Goal: Check status: Check status

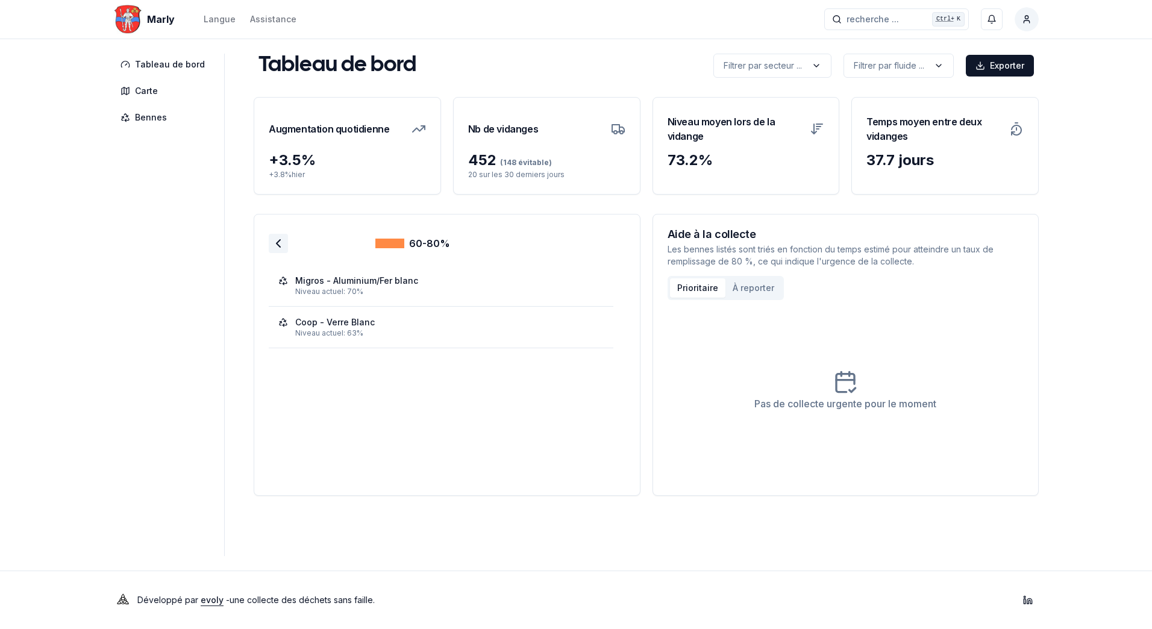
click at [271, 239] on icon at bounding box center [278, 243] width 14 height 14
click at [277, 242] on polyline at bounding box center [279, 243] width 4 height 7
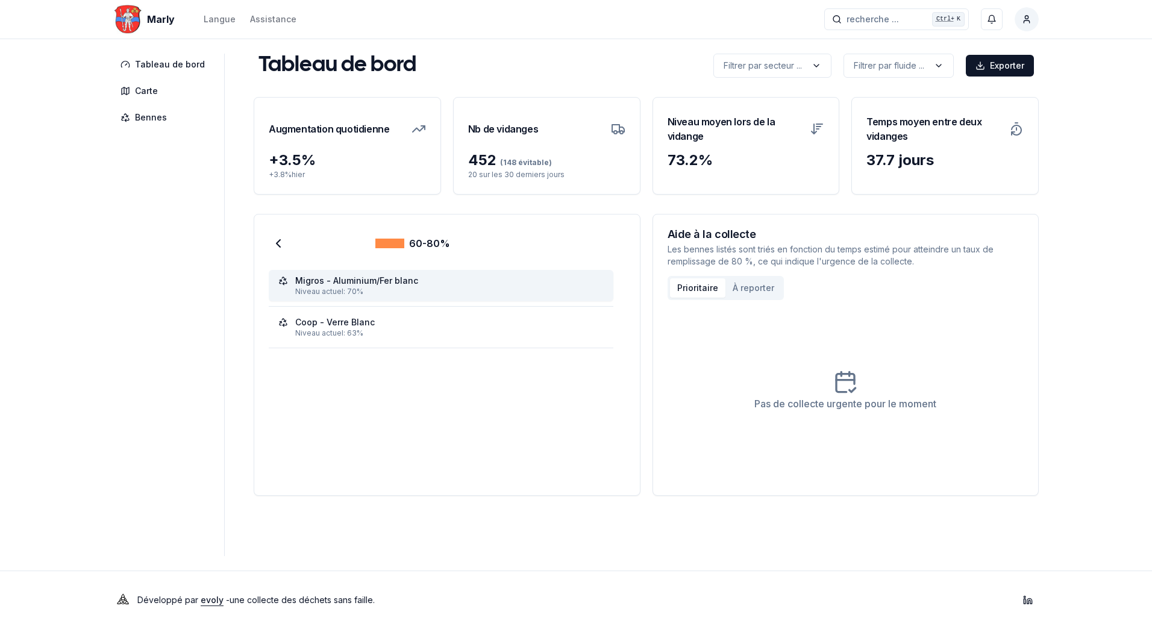
click at [383, 284] on div "Migros - Aluminium/Fer blanc" at bounding box center [356, 281] width 123 height 12
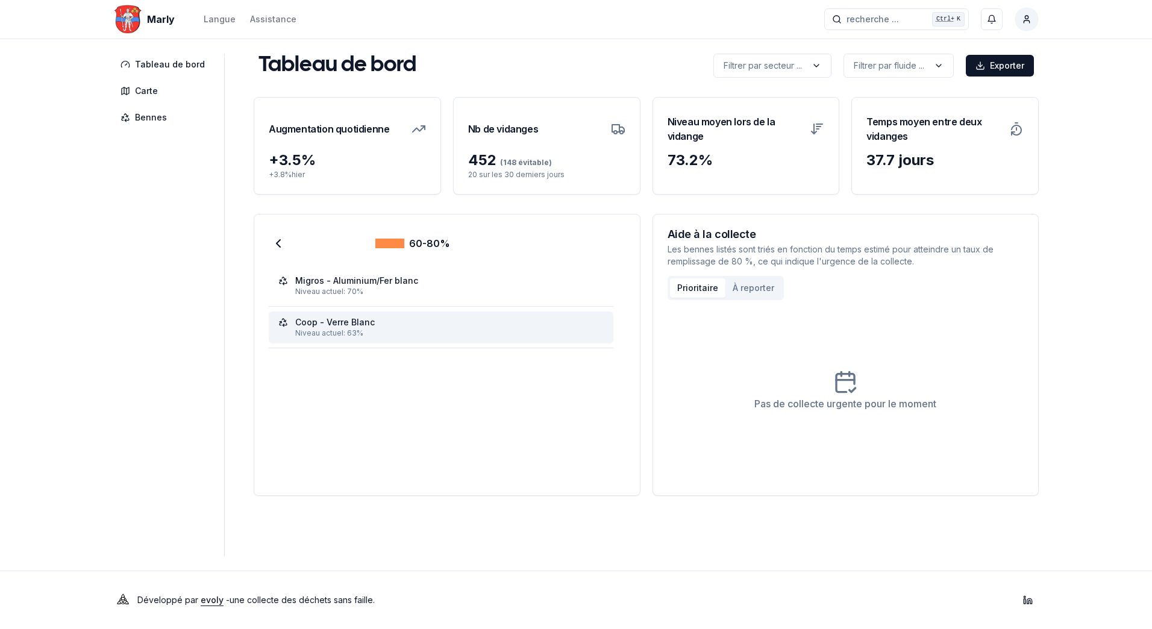
click at [346, 328] on div "Coop - Verre Blanc" at bounding box center [335, 322] width 80 height 12
click at [277, 242] on polyline at bounding box center [279, 243] width 4 height 7
